Goal: Information Seeking & Learning: Learn about a topic

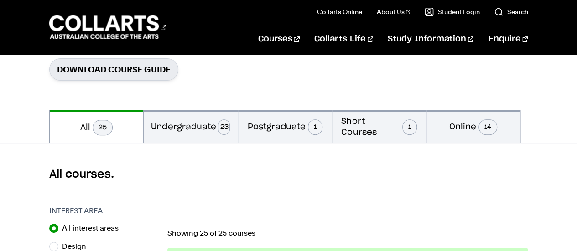
scroll to position [182, 0]
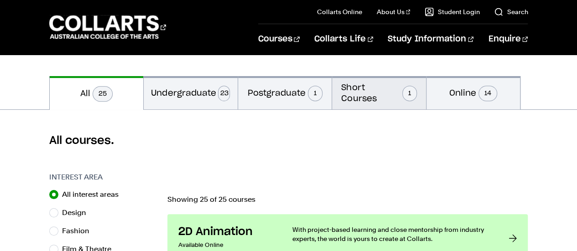
click at [374, 97] on button "Short Courses 1" at bounding box center [379, 92] width 94 height 33
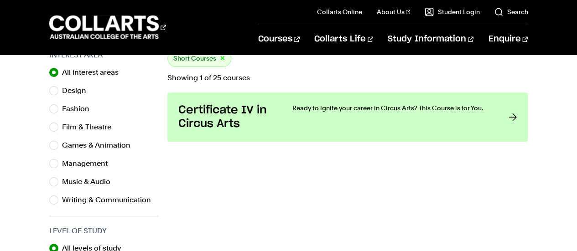
scroll to position [319, 0]
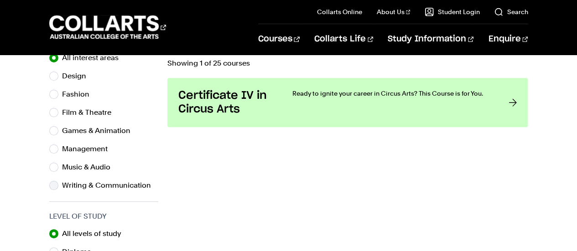
click at [107, 182] on label "Writing & Communication" at bounding box center [110, 185] width 96 height 13
click at [58, 182] on input "Writing & Communication" at bounding box center [53, 185] width 9 height 9
radio input "true"
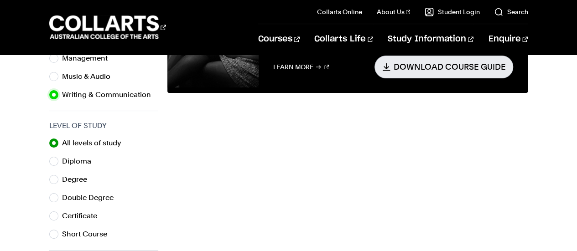
scroll to position [410, 0]
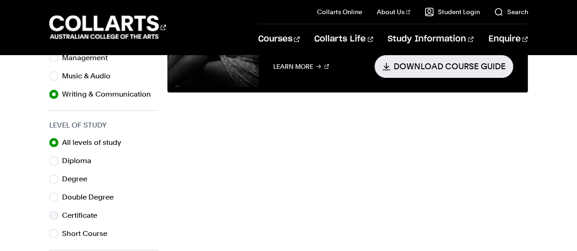
click at [73, 211] on label "Certificate" at bounding box center [83, 215] width 42 height 13
click at [58, 211] on input "Certificate" at bounding box center [53, 215] width 9 height 9
radio input "true"
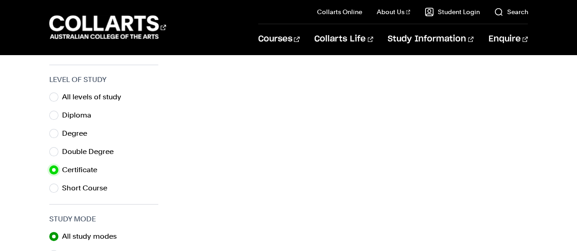
scroll to position [319, 0]
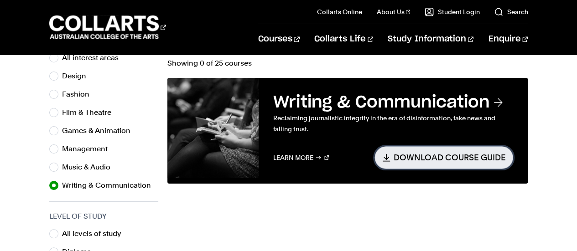
click at [456, 160] on link "Download Course Guide" at bounding box center [443, 157] width 139 height 22
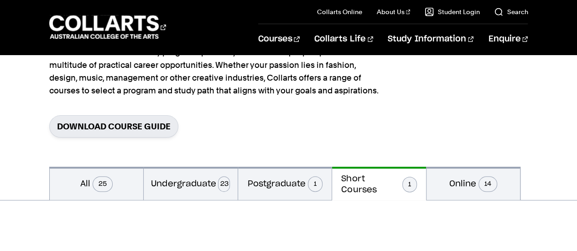
scroll to position [137, 0]
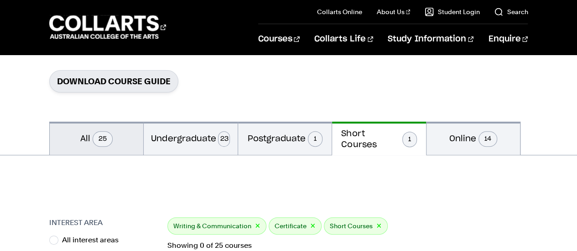
click at [103, 140] on span "25" at bounding box center [103, 139] width 20 height 16
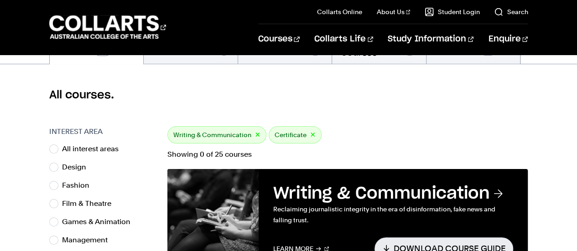
scroll to position [274, 0]
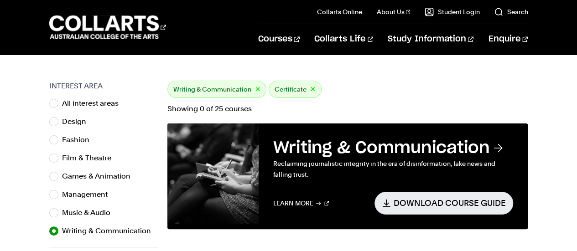
scroll to position [137, 0]
